Goal: Information Seeking & Learning: Learn about a topic

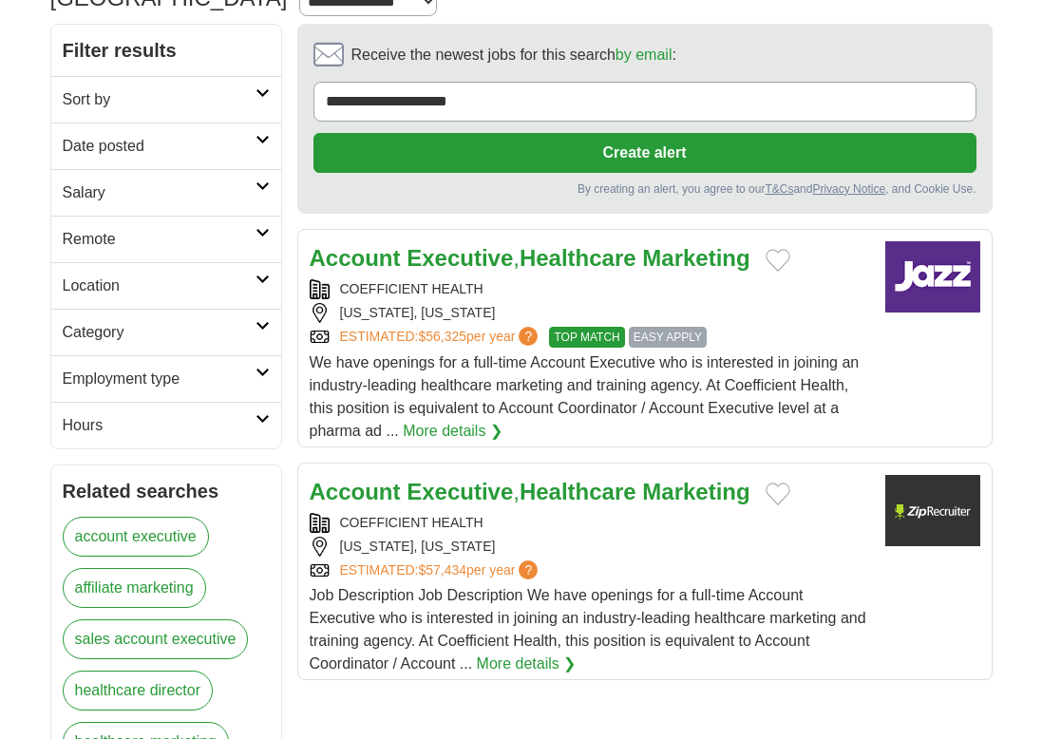
scroll to position [191, 0]
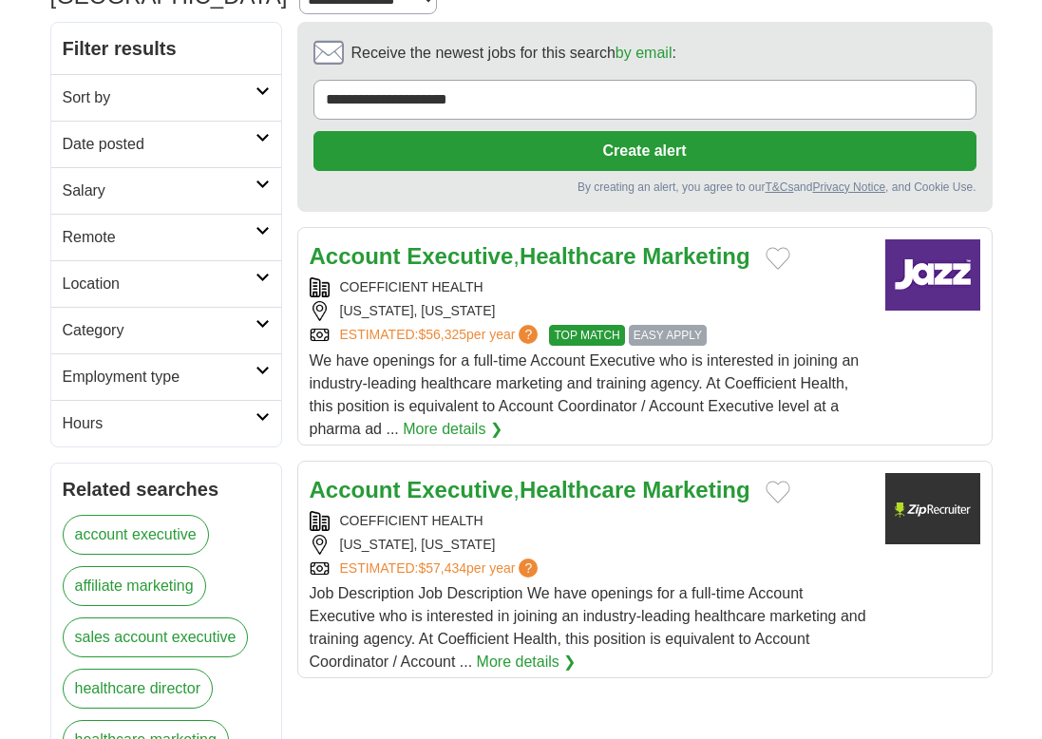
click at [454, 243] on strong "Executive" at bounding box center [459, 256] width 106 height 26
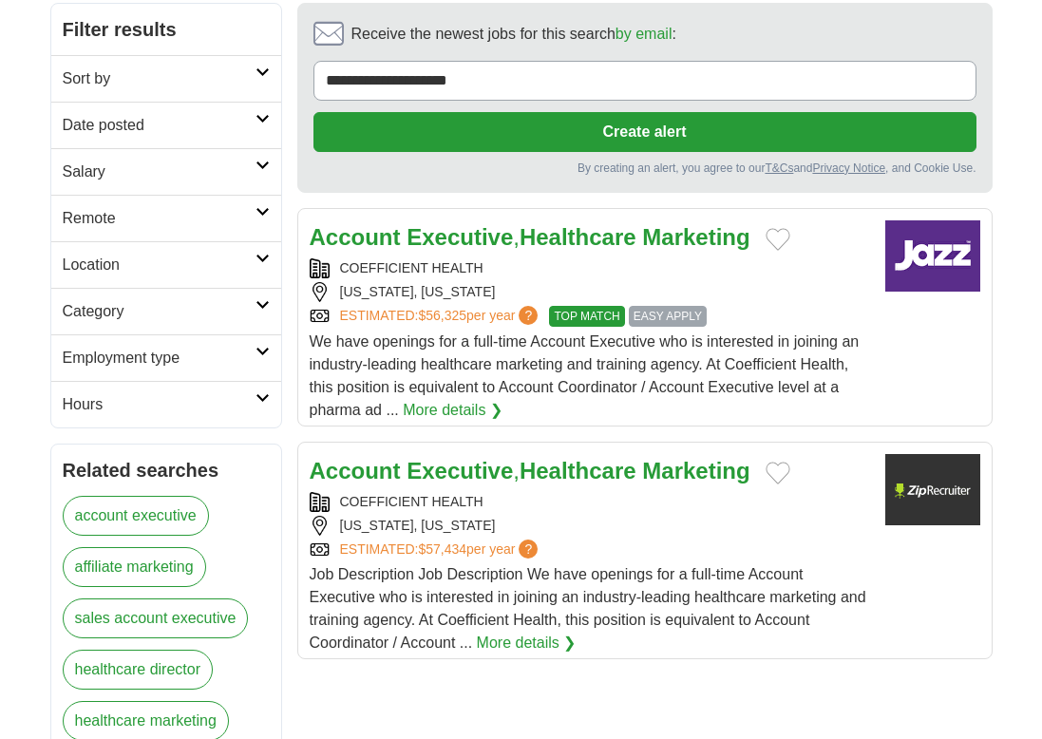
scroll to position [216, 0]
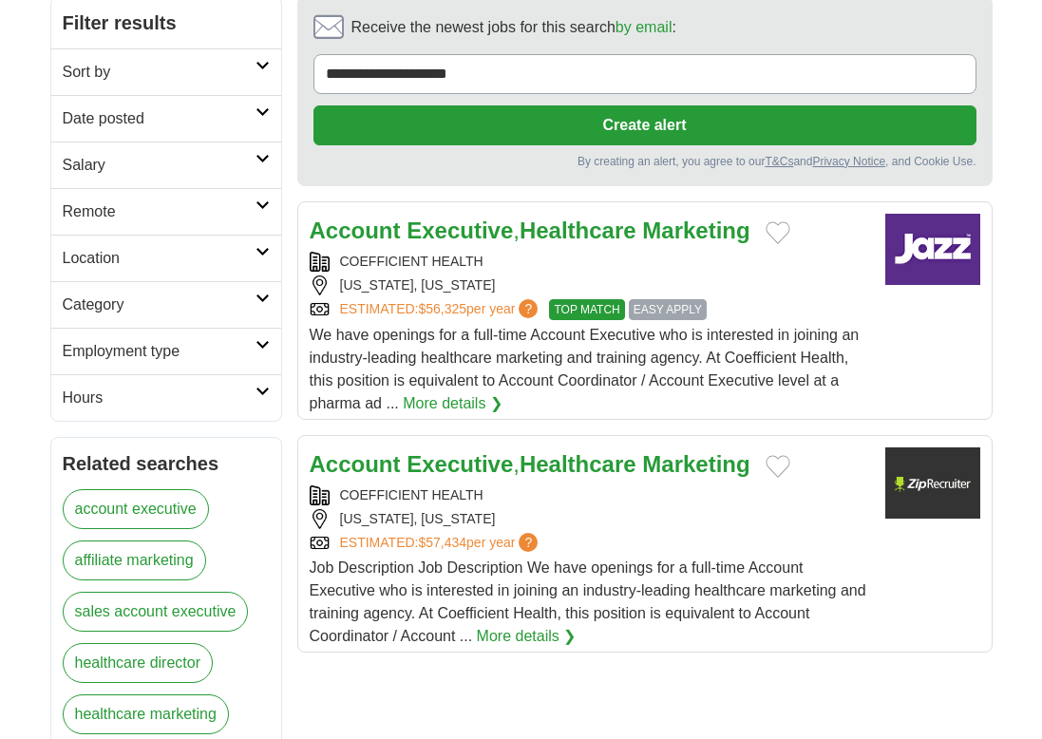
click at [477, 451] on strong "Executive" at bounding box center [459, 464] width 106 height 26
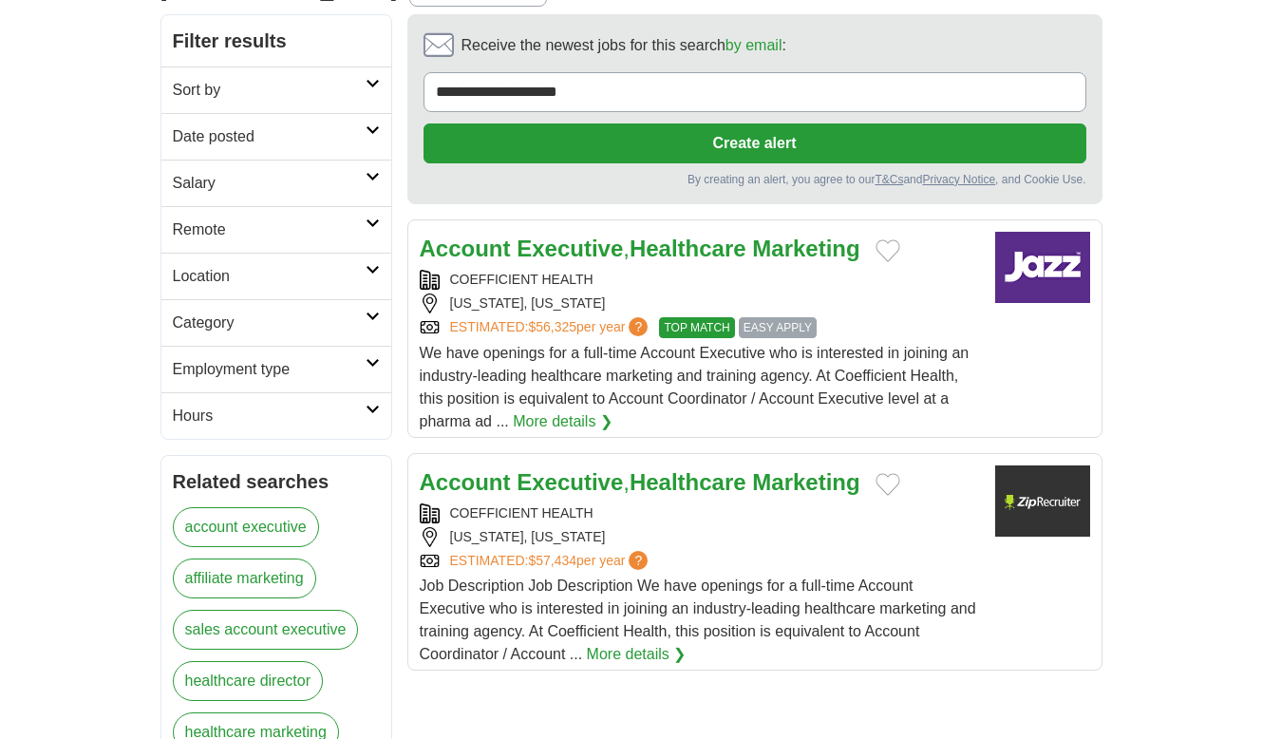
scroll to position [197, 0]
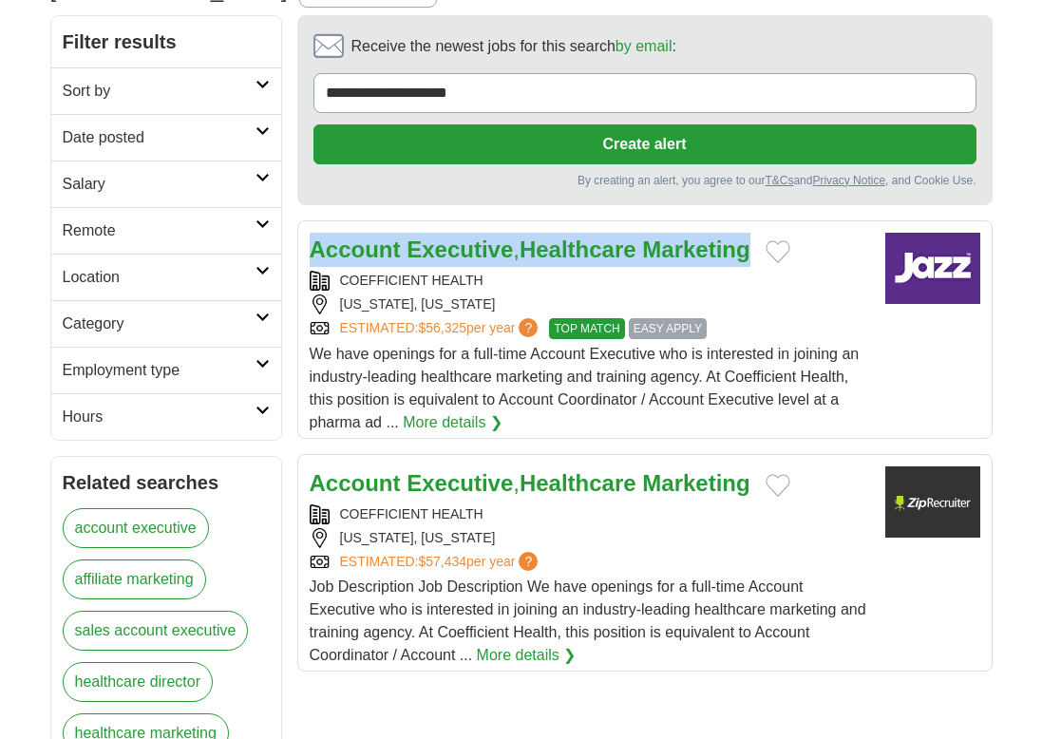
copy link "Account Executive , Healthcare Marketing"
drag, startPoint x: 765, startPoint y: 210, endPoint x: 306, endPoint y: 207, distance: 459.5
click at [306, 220] on article "Account Executive , Healthcare Marketing COEFFICIENT HEALTH NEW YORK, NEW YORK …" at bounding box center [644, 329] width 695 height 218
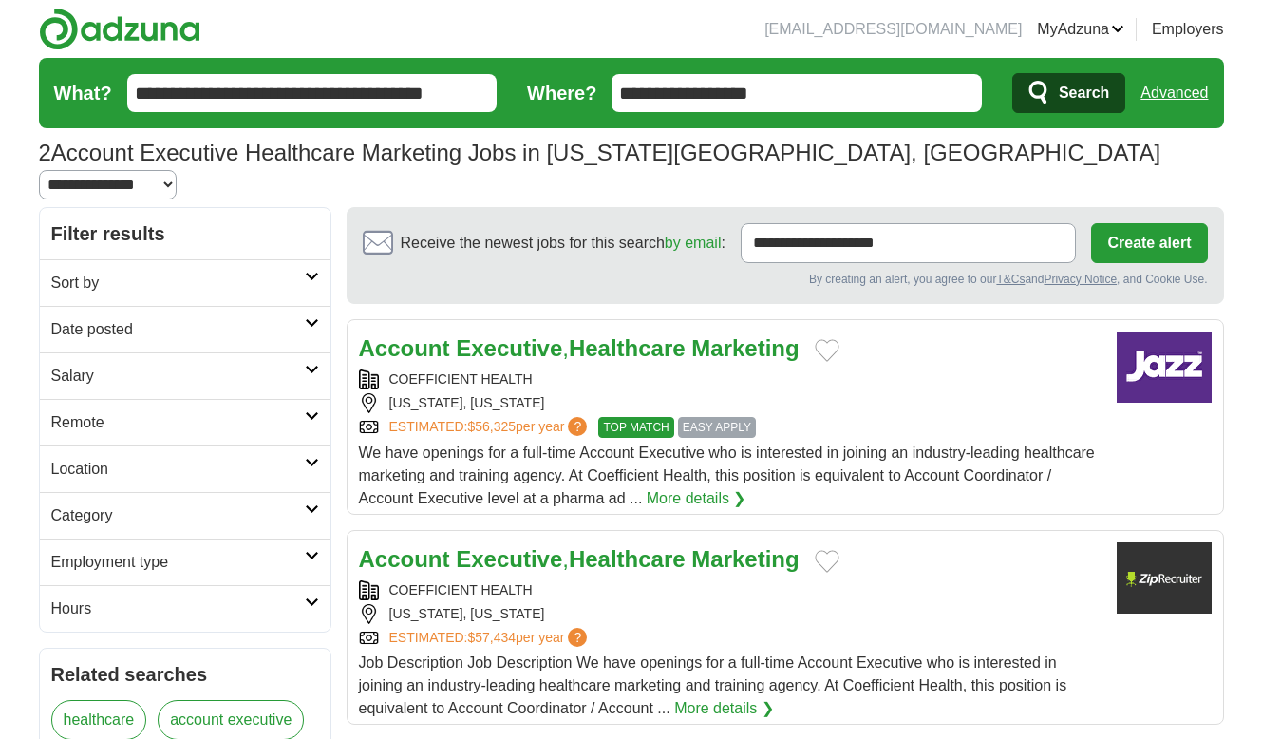
click at [404, 335] on strong "Account" at bounding box center [404, 348] width 91 height 26
click at [487, 331] on h2 "Account Executive , Healthcare Marketing" at bounding box center [579, 348] width 441 height 34
